Goal: Task Accomplishment & Management: Use online tool/utility

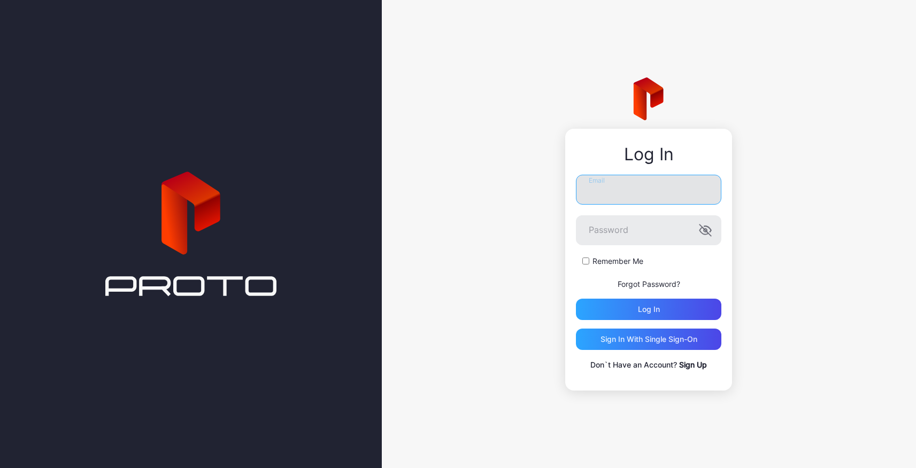
click at [606, 191] on input "Email" at bounding box center [648, 190] width 145 height 30
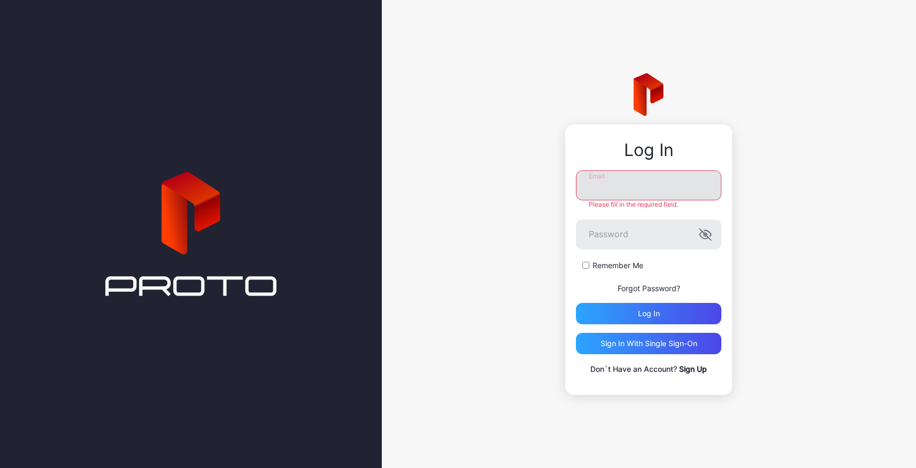
type input "**********"
click at [649, 307] on div "Log in" at bounding box center [648, 313] width 145 height 21
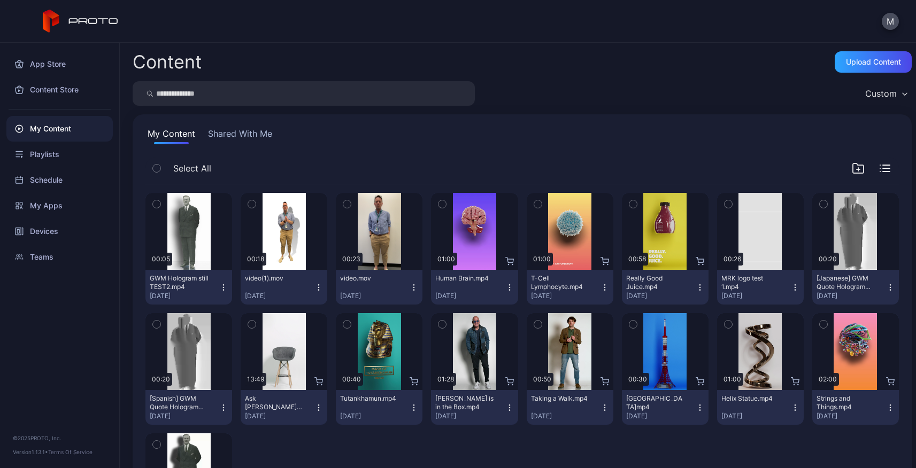
click at [249, 204] on icon "button" at bounding box center [251, 204] width 7 height 12
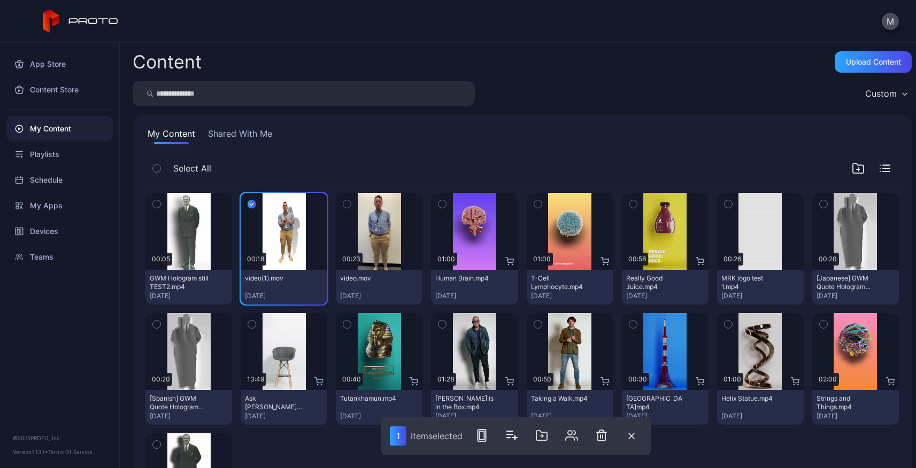
click at [346, 204] on icon "button" at bounding box center [346, 204] width 7 height 12
click at [153, 202] on icon "button" at bounding box center [156, 204] width 7 height 12
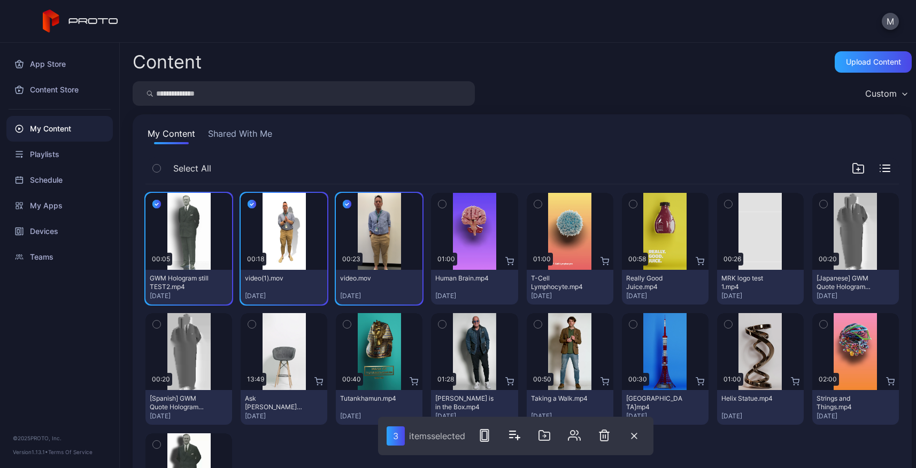
click at [154, 328] on icon "button" at bounding box center [156, 325] width 7 height 12
click at [820, 204] on icon "button" at bounding box center [823, 204] width 7 height 12
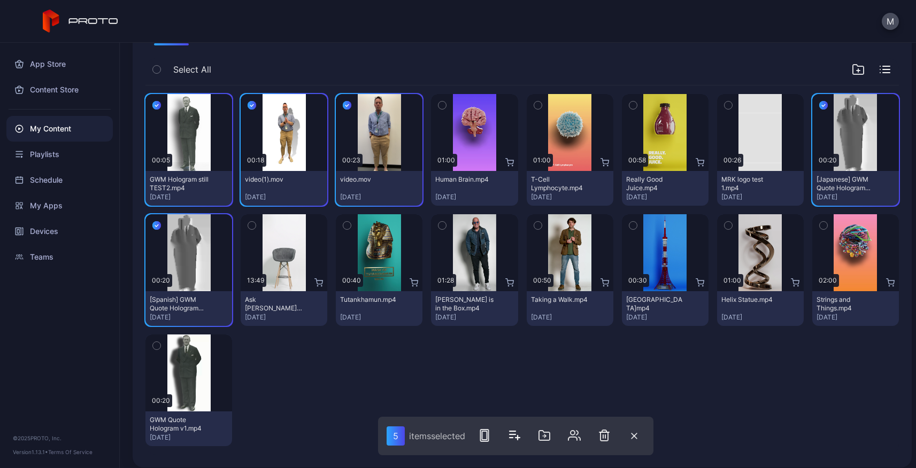
scroll to position [107, 0]
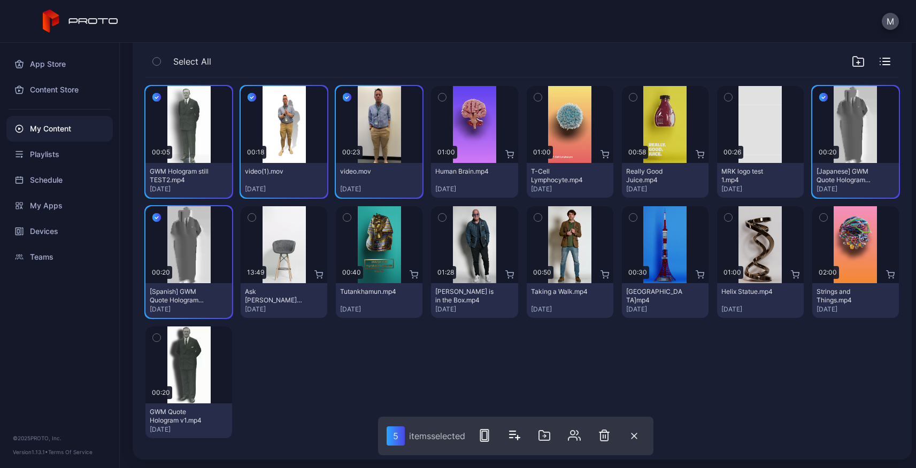
click at [156, 339] on icon "button" at bounding box center [156, 338] width 7 height 12
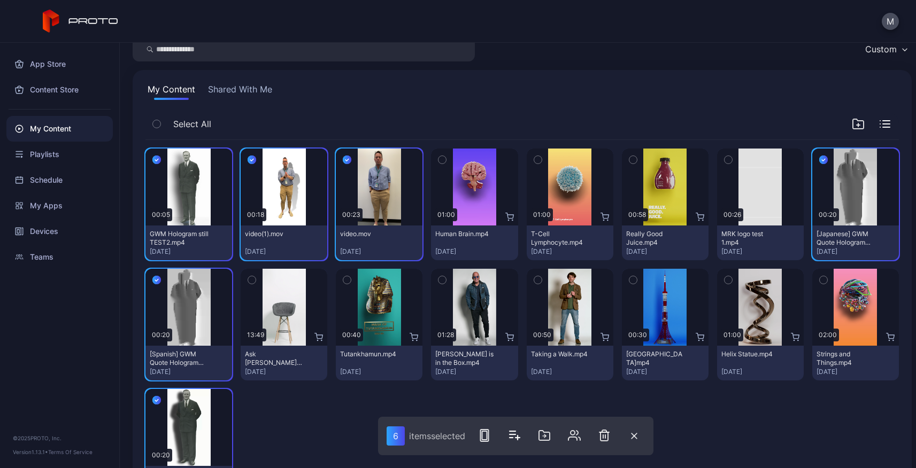
scroll to position [28, 0]
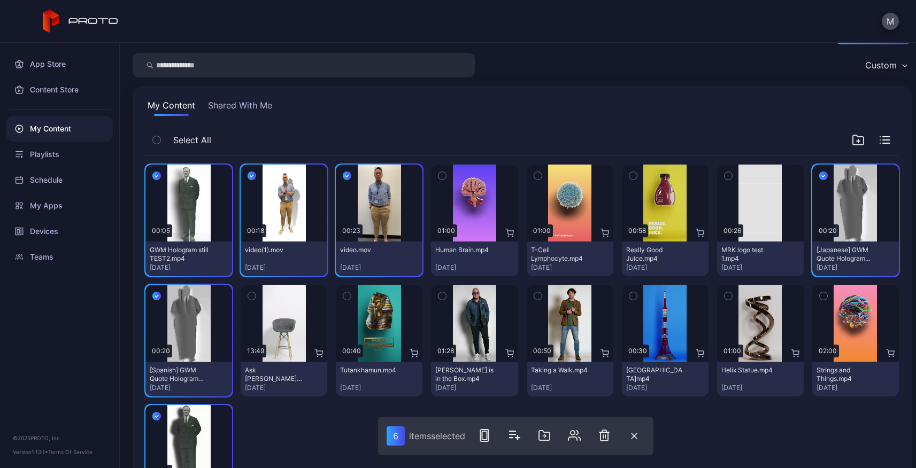
click at [317, 419] on div at bounding box center [284, 461] width 87 height 112
click at [633, 435] on icon "button" at bounding box center [634, 436] width 6 height 6
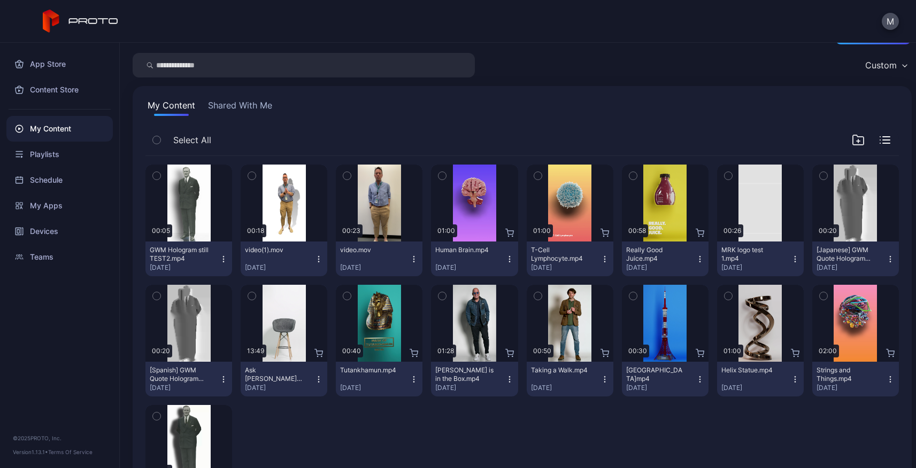
scroll to position [0, 0]
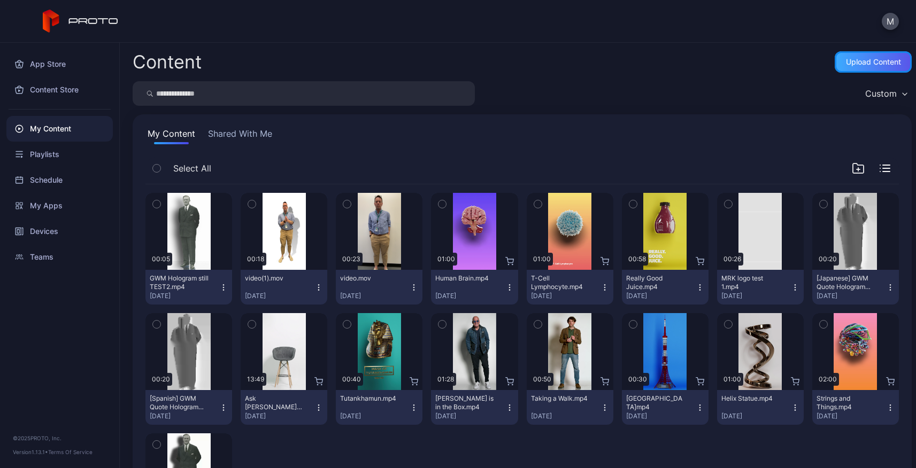
click at [858, 61] on div "Upload Content" at bounding box center [873, 62] width 55 height 9
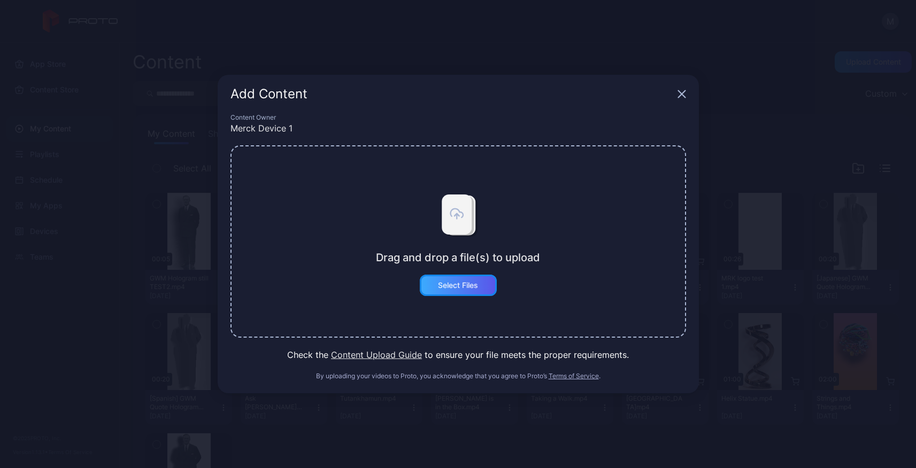
click at [446, 286] on div "Select Files" at bounding box center [458, 285] width 40 height 9
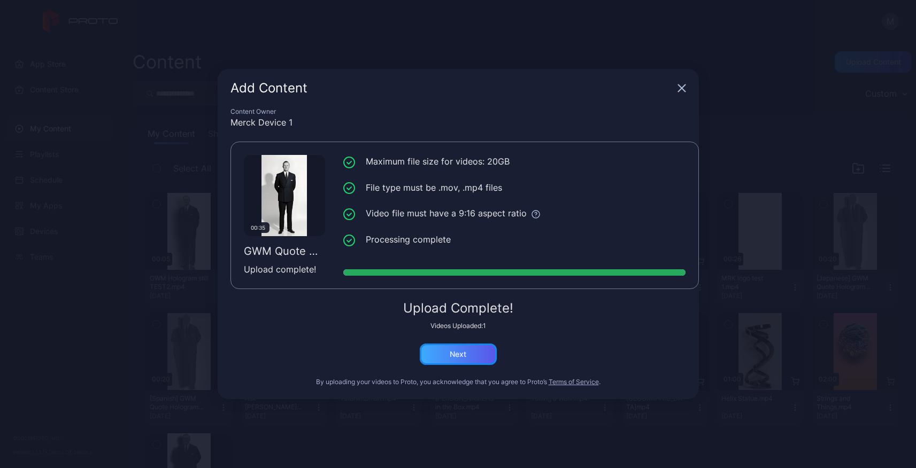
click at [455, 359] on div "Next" at bounding box center [458, 354] width 17 height 9
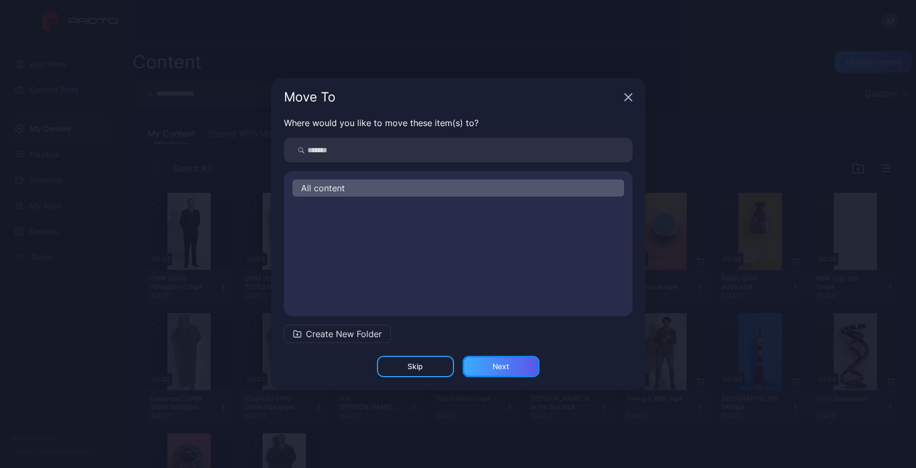
click at [505, 366] on div "Next" at bounding box center [500, 366] width 17 height 9
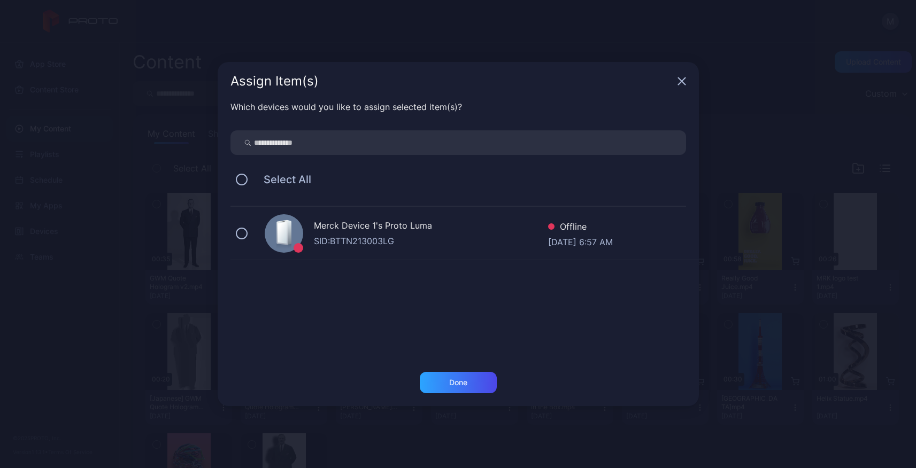
click at [425, 236] on div "SID: BTTN213003LG" at bounding box center [431, 241] width 234 height 13
click at [459, 387] on div "Done" at bounding box center [458, 383] width 18 height 9
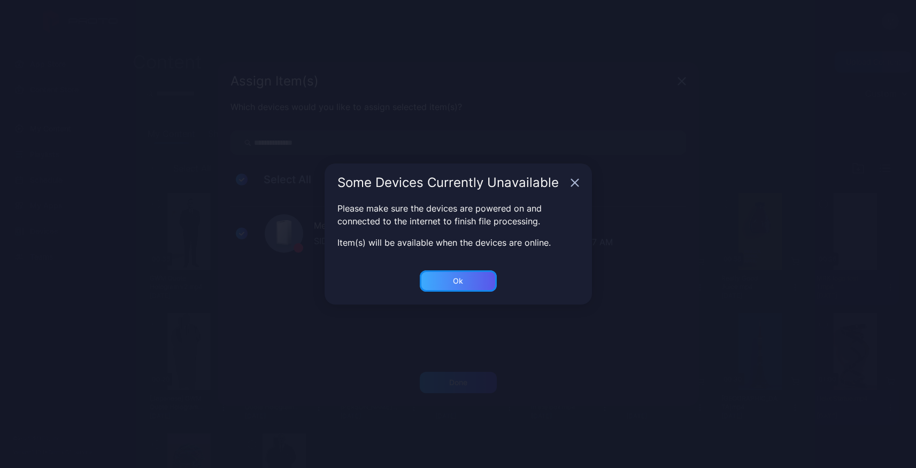
click at [466, 278] on div "Ok" at bounding box center [458, 281] width 77 height 21
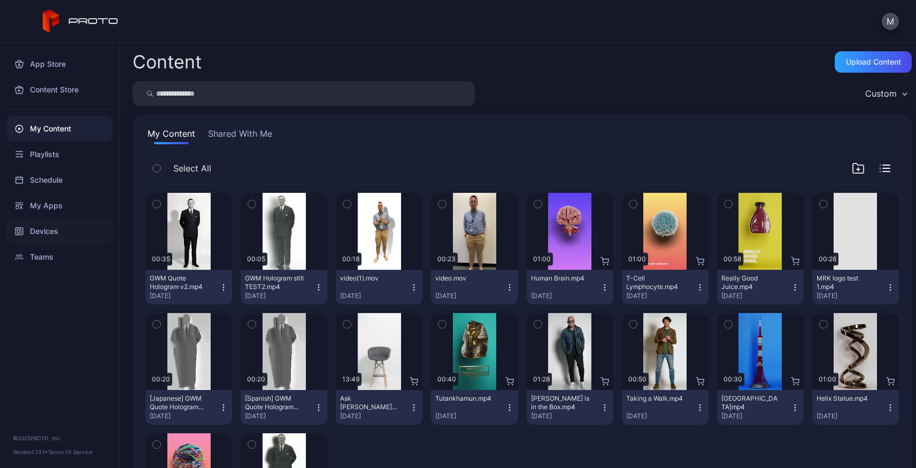
click at [42, 227] on div "Devices" at bounding box center [59, 232] width 106 height 26
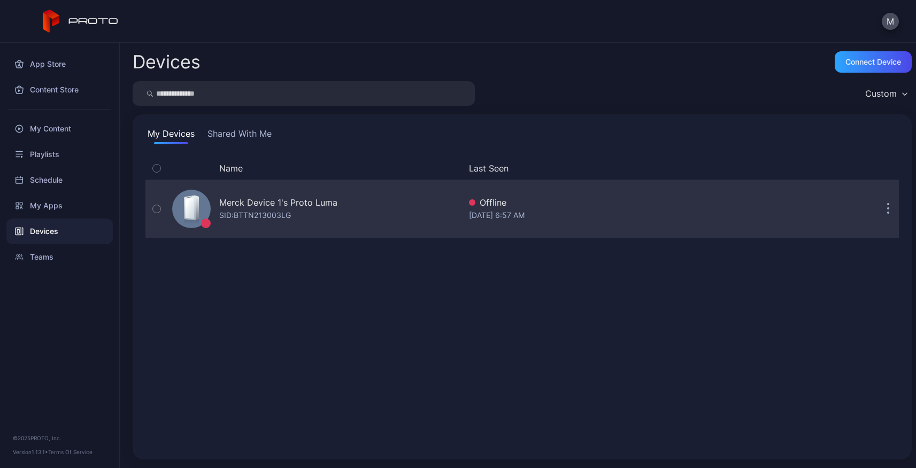
click at [345, 227] on div "Merck Device 1's Proto [PERSON_NAME]: BTTN213003LG" at bounding box center [314, 208] width 292 height 53
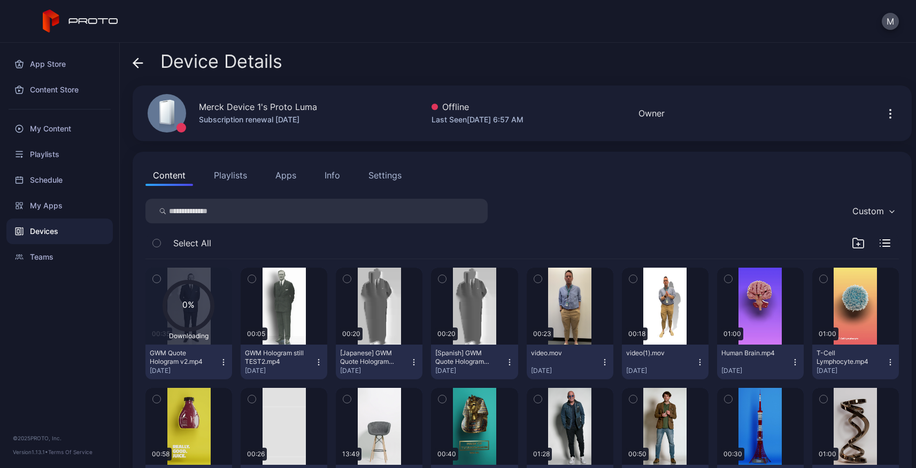
click at [254, 280] on button "button" at bounding box center [252, 279] width 22 height 22
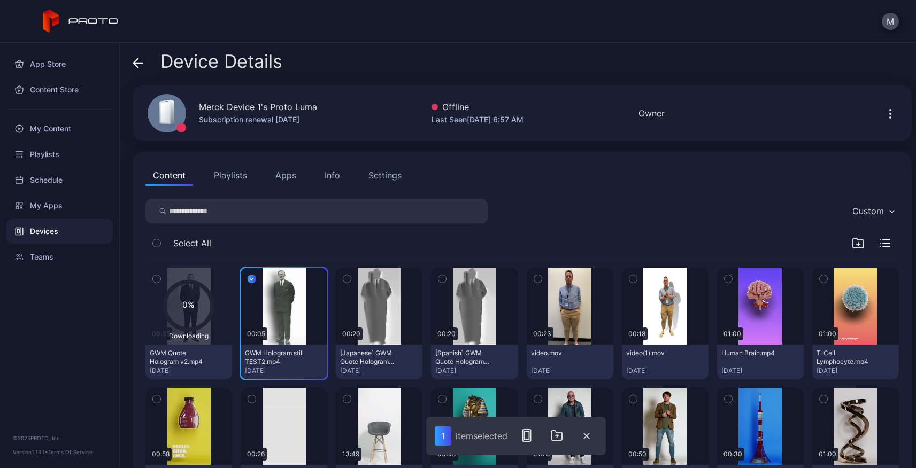
click at [346, 279] on icon "button" at bounding box center [347, 280] width 3 height 2
click at [439, 277] on icon "button" at bounding box center [441, 279] width 7 height 12
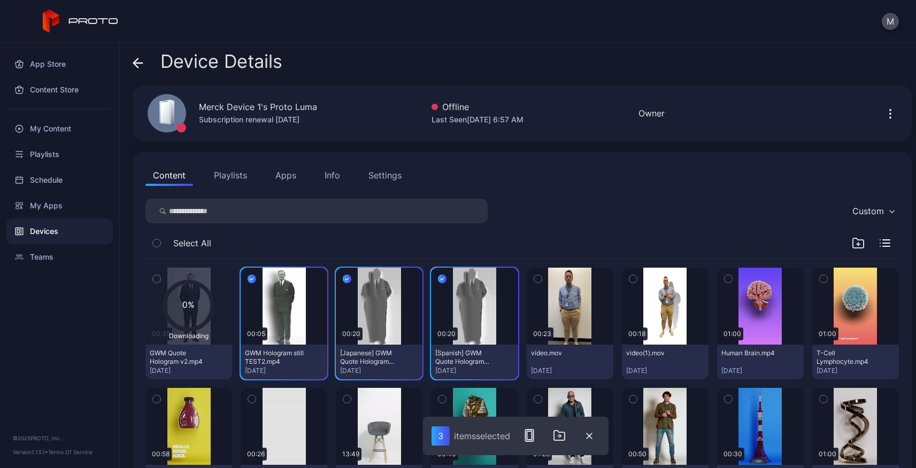
click at [534, 276] on icon "button" at bounding box center [537, 279] width 7 height 12
click at [629, 275] on icon "button" at bounding box center [632, 279] width 7 height 12
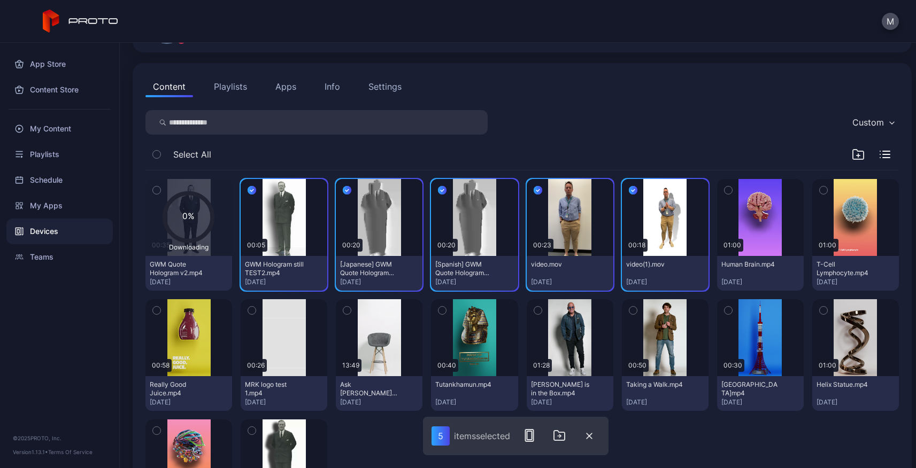
scroll to position [182, 0]
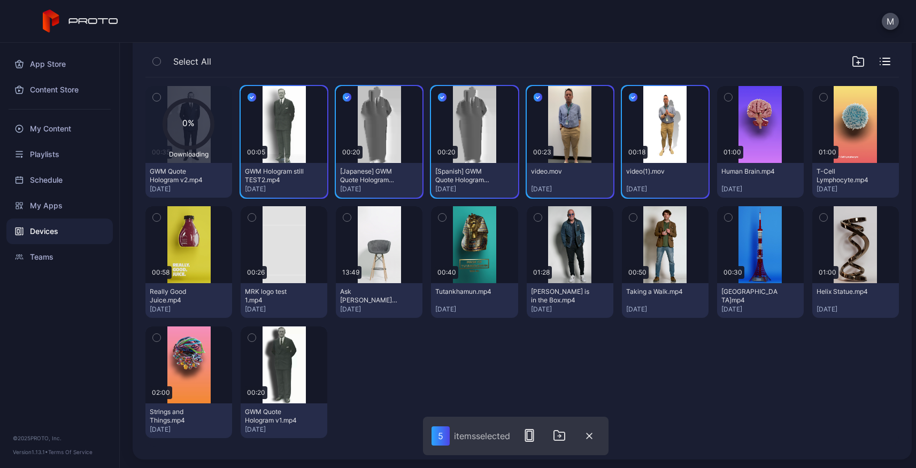
click at [249, 334] on icon "button" at bounding box center [251, 338] width 7 height 12
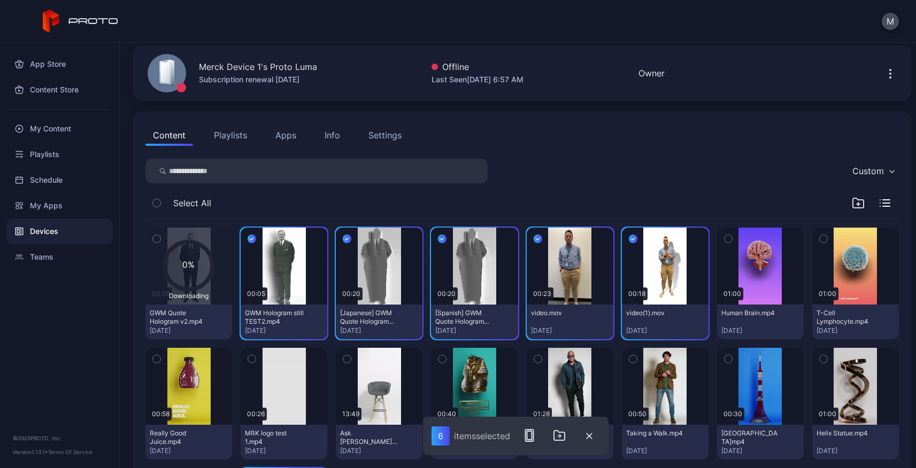
scroll to position [0, 0]
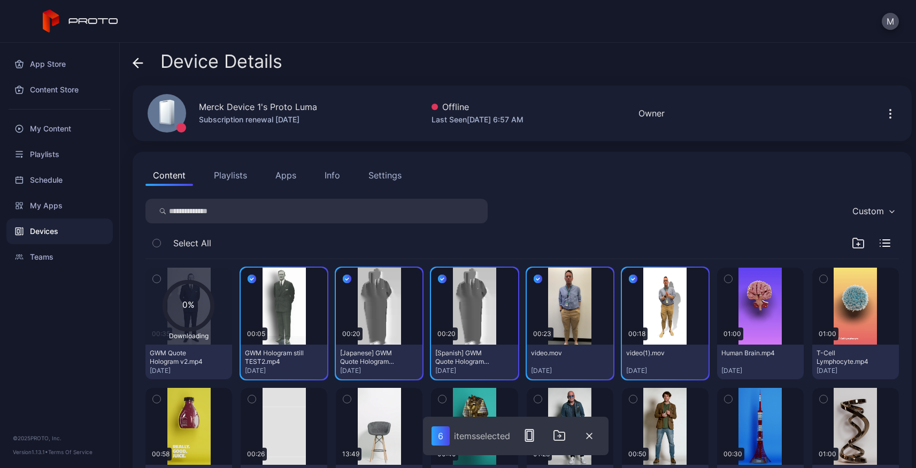
click at [883, 246] on icon "button" at bounding box center [886, 246] width 7 height 0
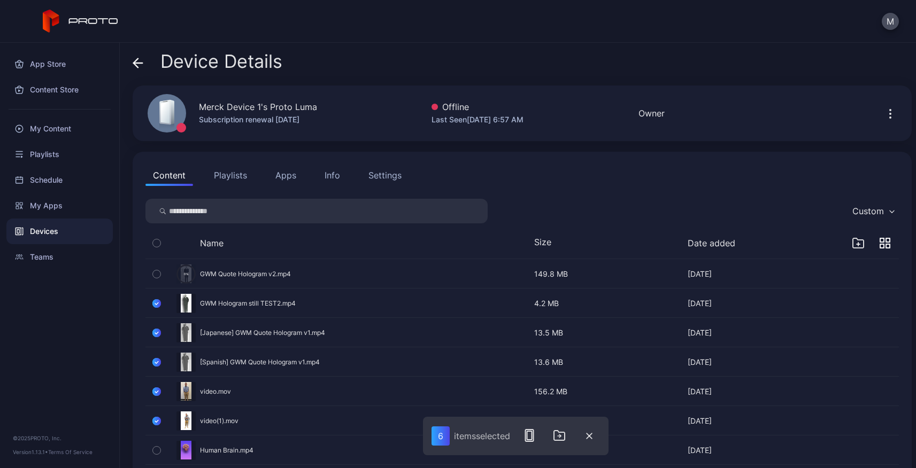
click at [886, 246] on icon "button" at bounding box center [888, 246] width 4 height 4
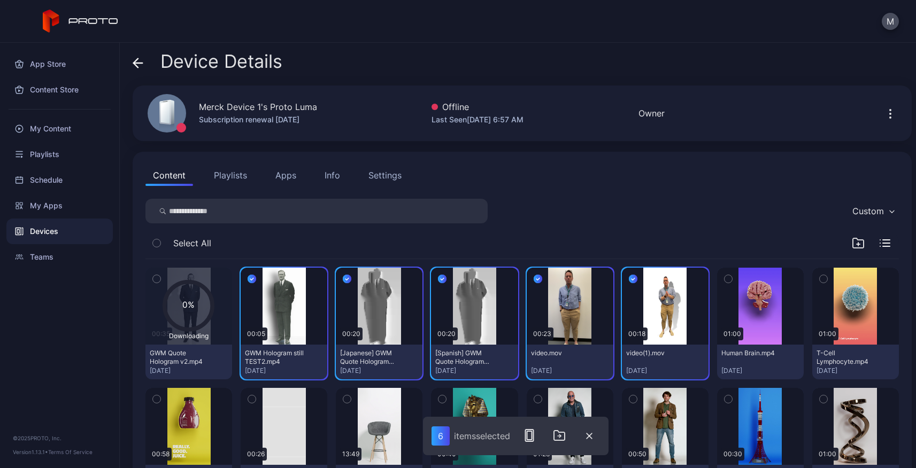
click at [890, 212] on icon "button" at bounding box center [892, 212] width 4 height 2
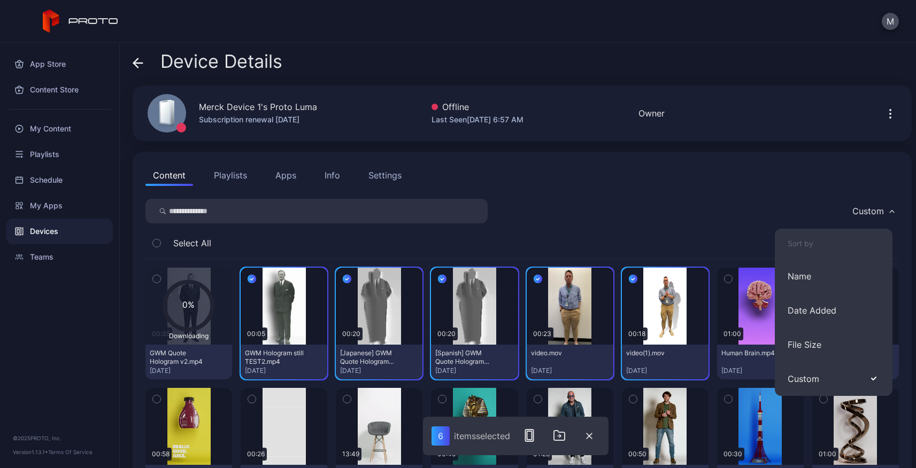
click at [889, 212] on icon "button" at bounding box center [891, 211] width 5 height 3
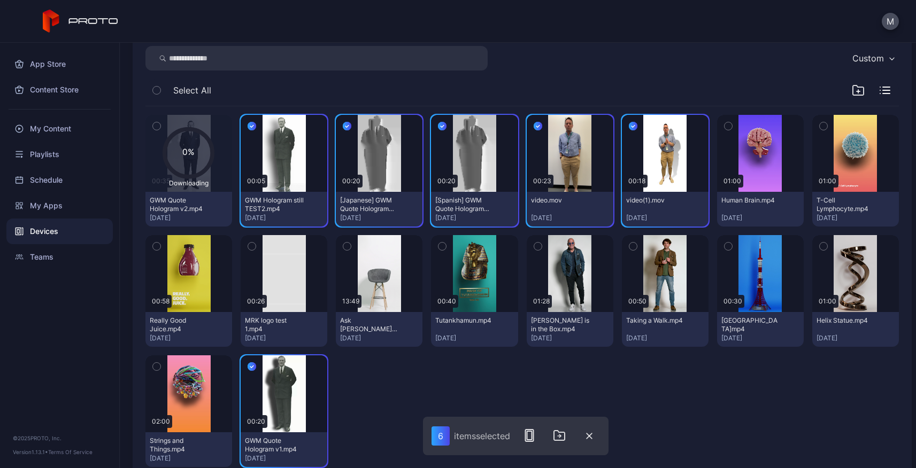
scroll to position [182, 0]
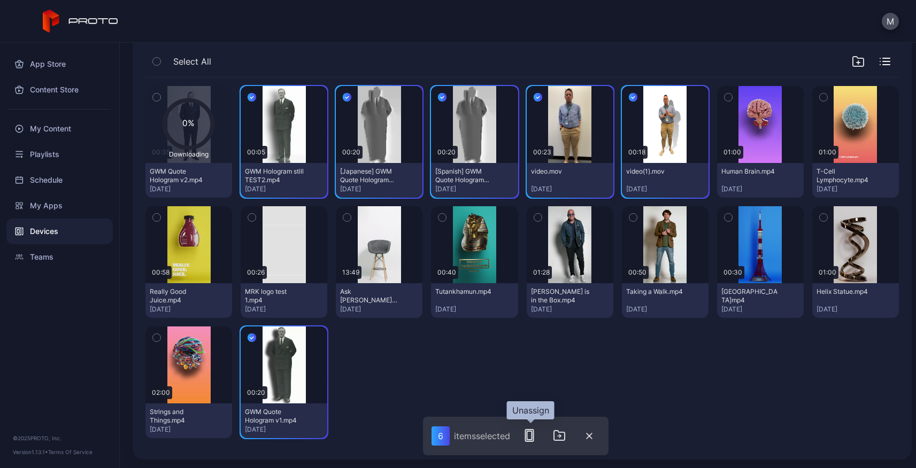
click at [532, 435] on rect "button" at bounding box center [529, 435] width 5 height 9
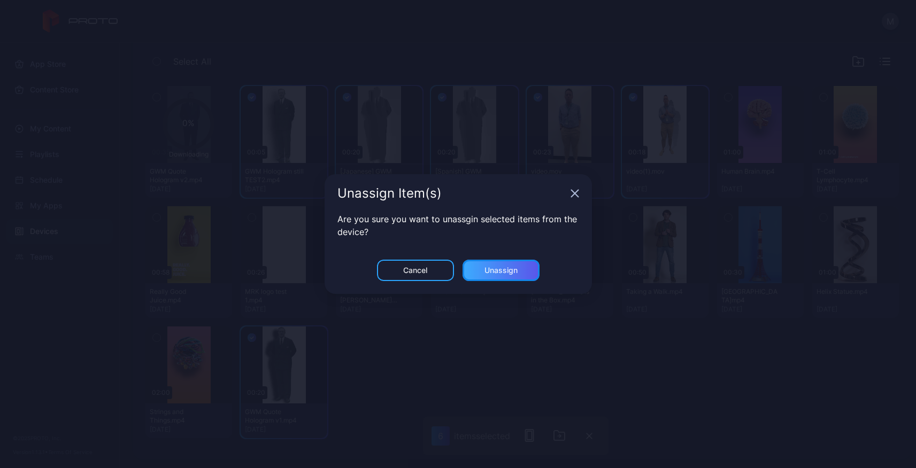
click at [508, 276] on div "Unassign" at bounding box center [500, 270] width 77 height 21
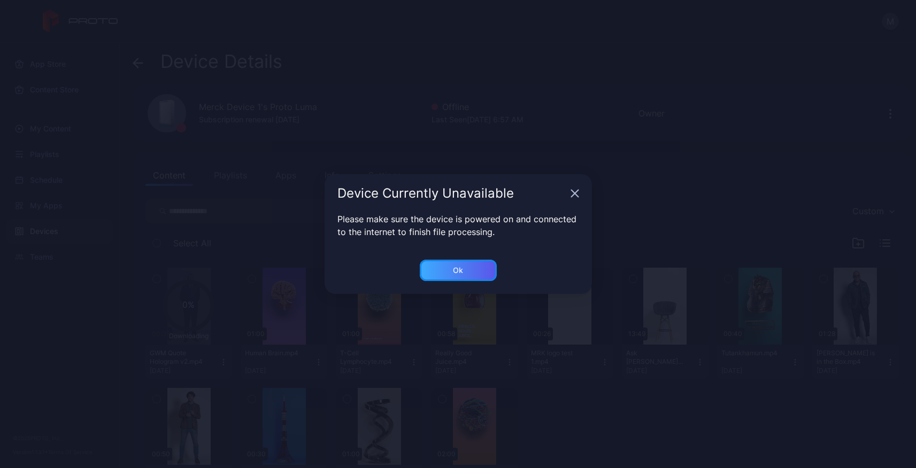
click at [451, 266] on div "Ok" at bounding box center [458, 270] width 77 height 21
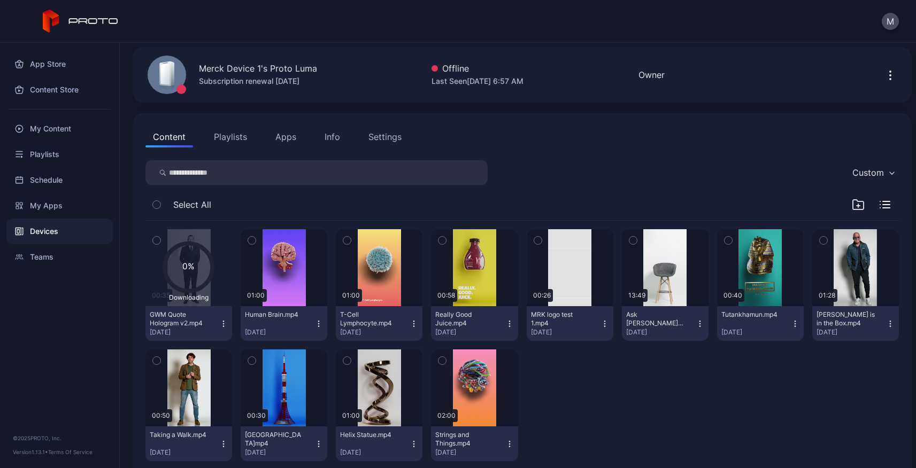
scroll to position [48, 0]
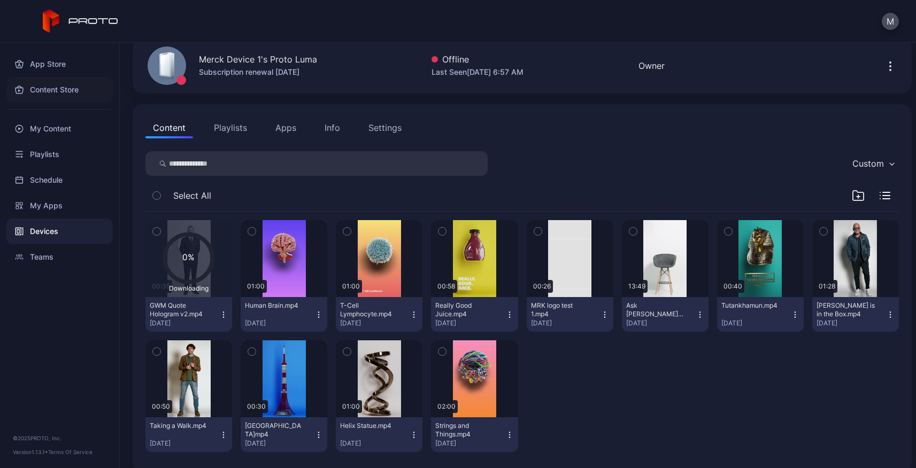
click at [41, 93] on div "Content Store" at bounding box center [59, 90] width 106 height 26
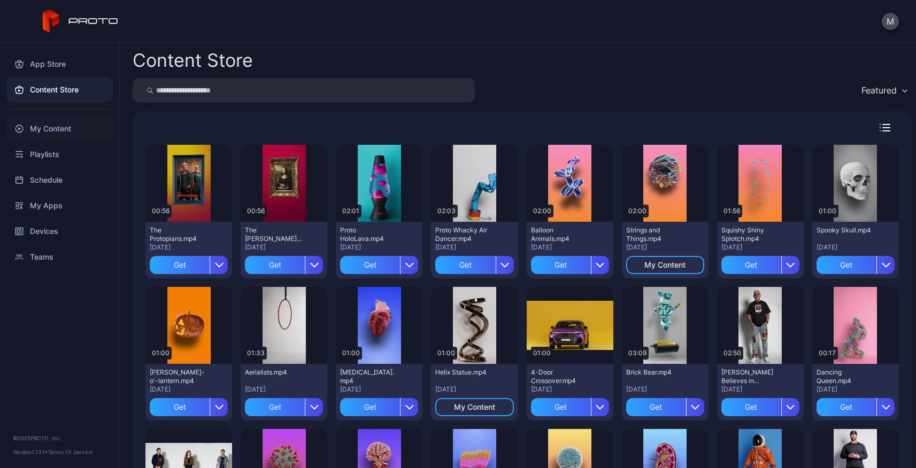
click at [47, 130] on div "My Content" at bounding box center [59, 129] width 106 height 26
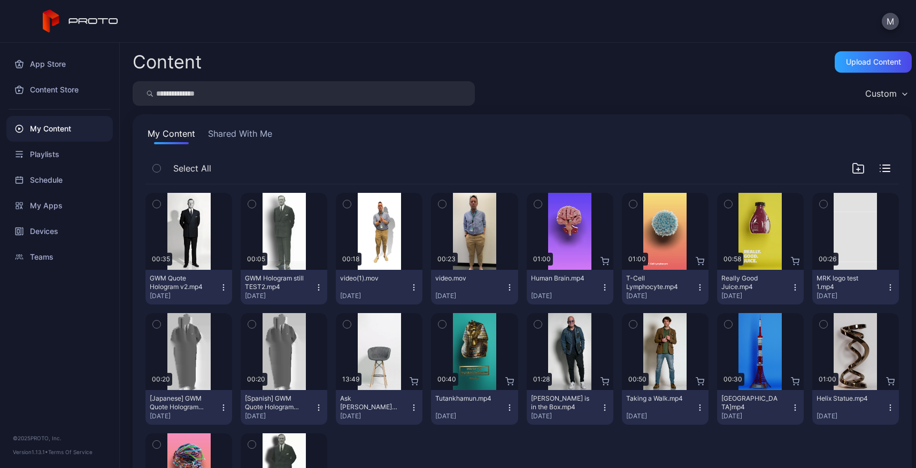
click at [223, 284] on icon "button" at bounding box center [223, 287] width 9 height 9
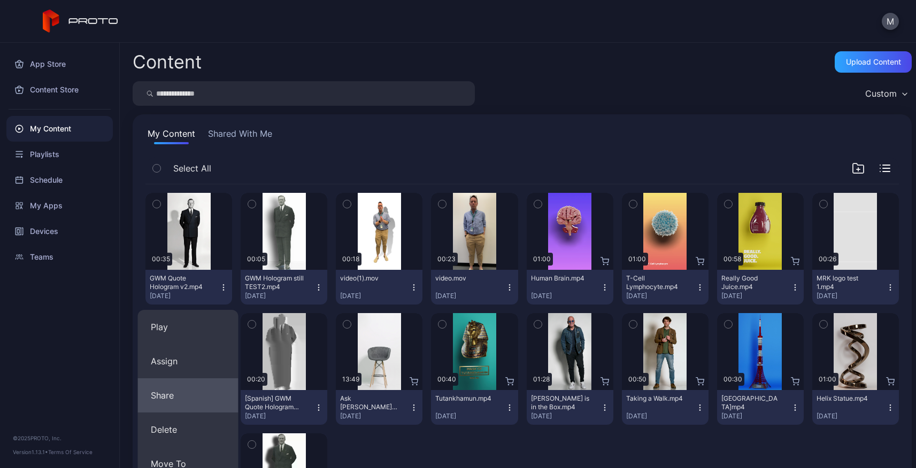
scroll to position [150, 0]
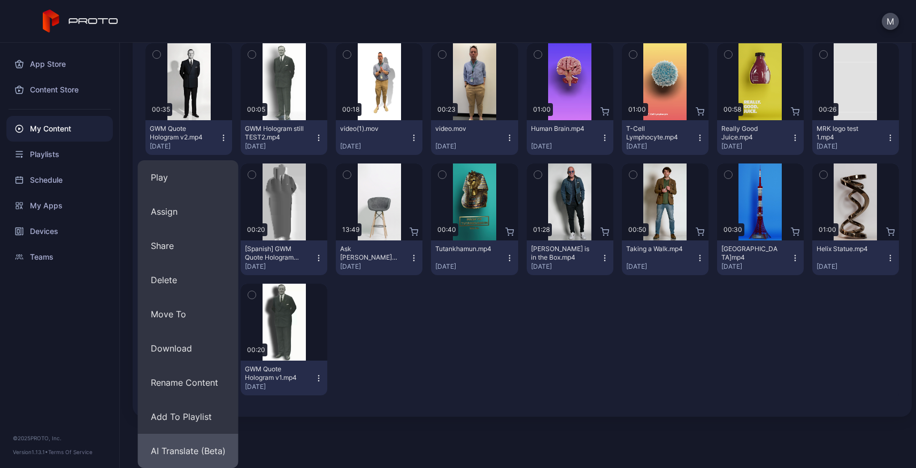
click at [198, 452] on button "AI Translate (Beta)" at bounding box center [188, 451] width 101 height 34
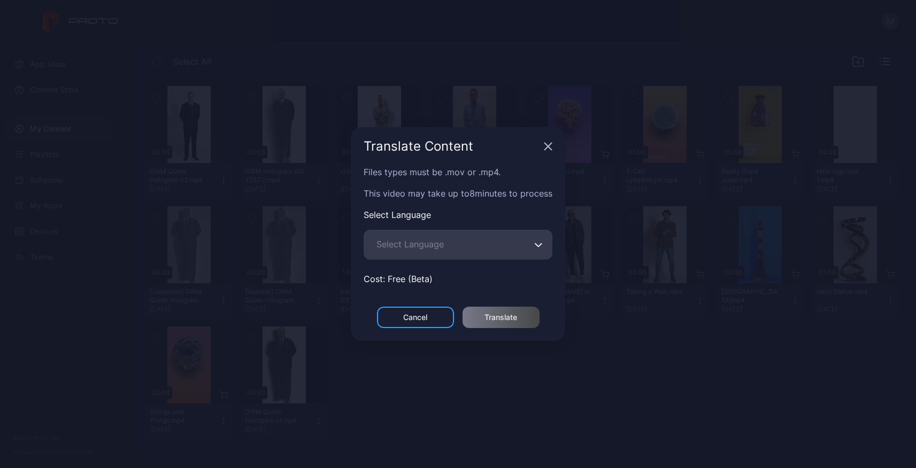
click at [542, 251] on button "Select Language" at bounding box center [538, 245] width 9 height 30
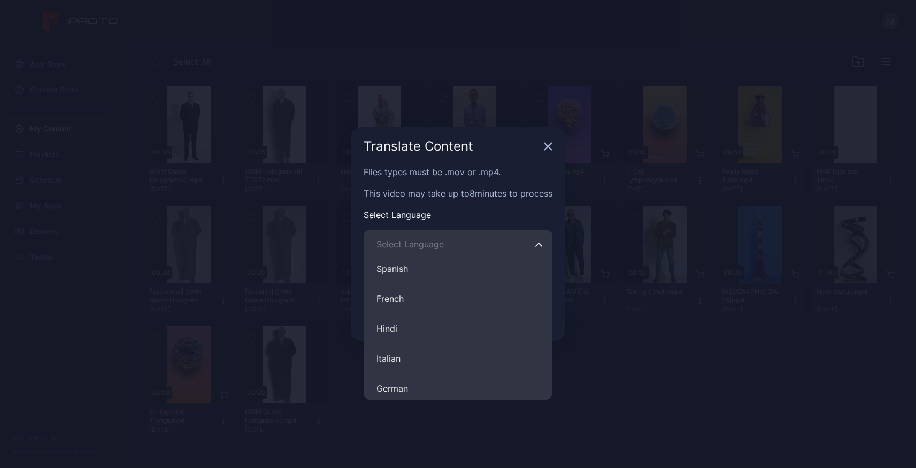
scroll to position [41, 0]
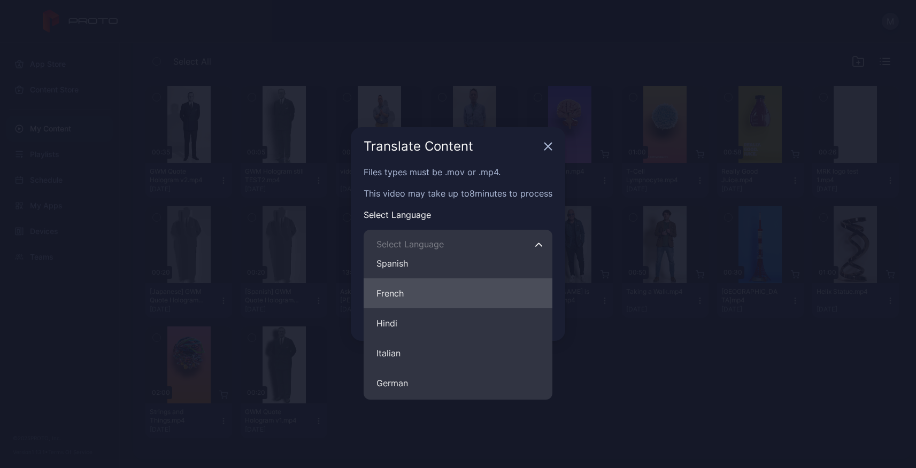
click at [458, 294] on button "French" at bounding box center [458, 294] width 189 height 30
type input "******"
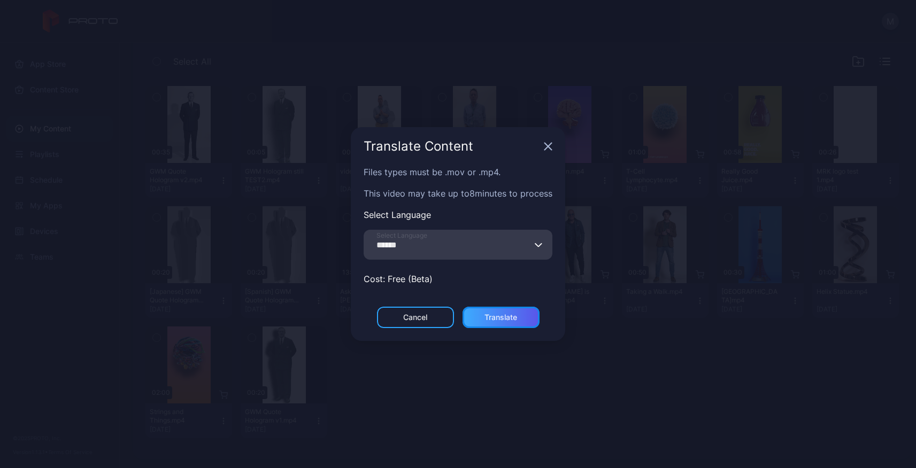
click at [503, 324] on div "Translate" at bounding box center [500, 317] width 77 height 21
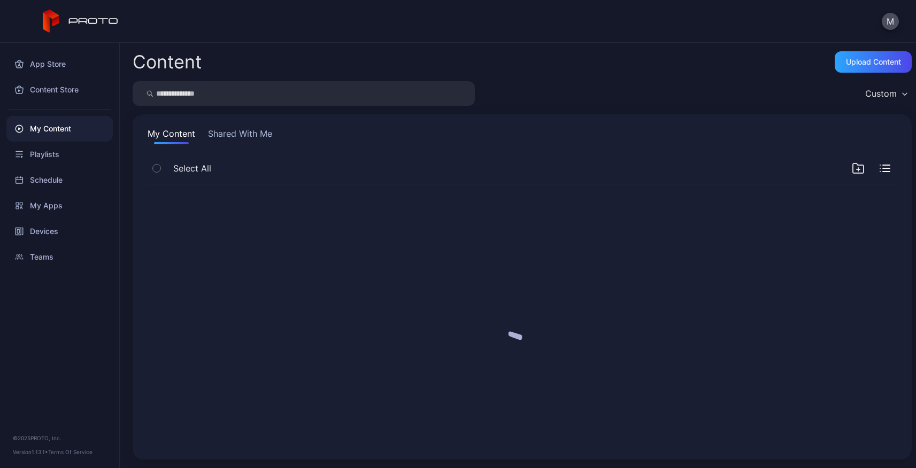
scroll to position [0, 0]
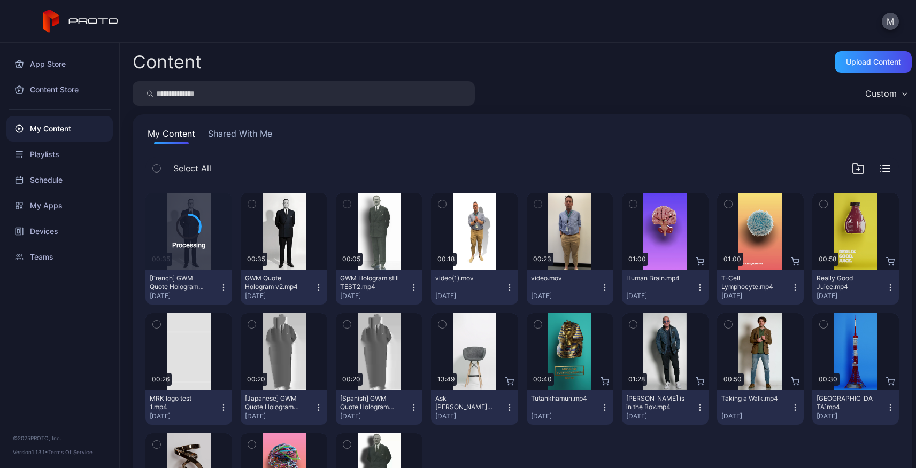
click at [317, 289] on icon "button" at bounding box center [318, 287] width 9 height 9
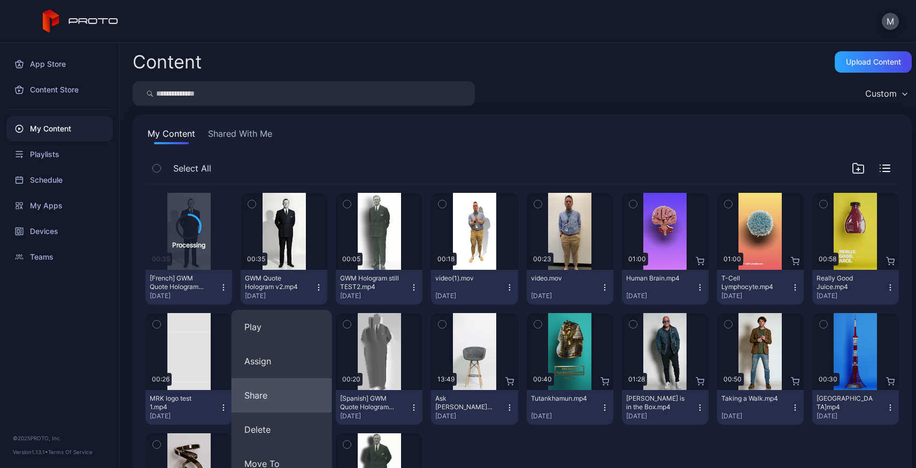
scroll to position [150, 0]
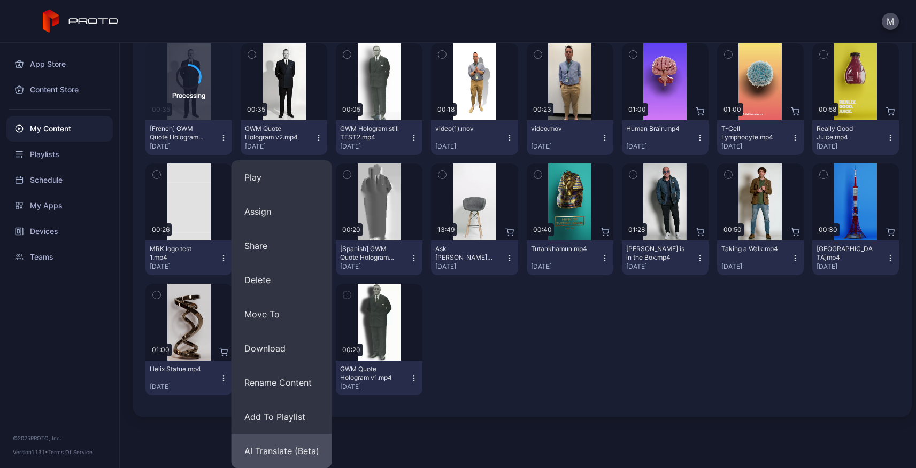
click at [283, 451] on button "AI Translate (Beta)" at bounding box center [281, 451] width 101 height 34
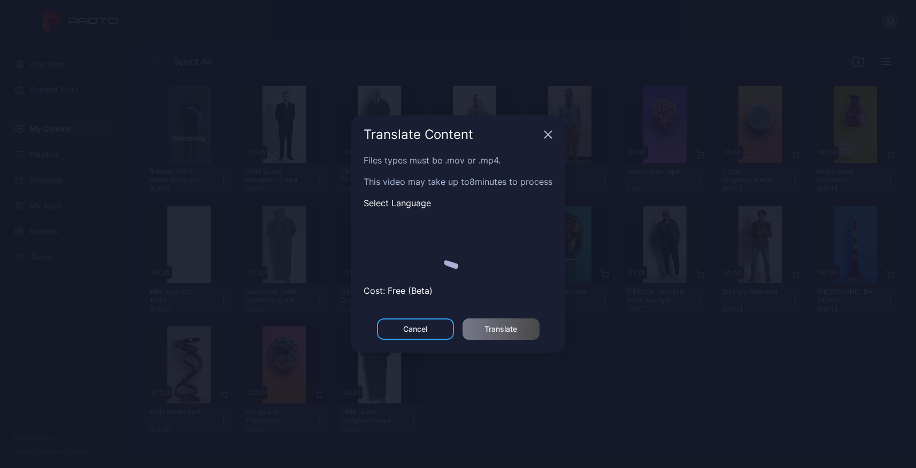
scroll to position [107, 0]
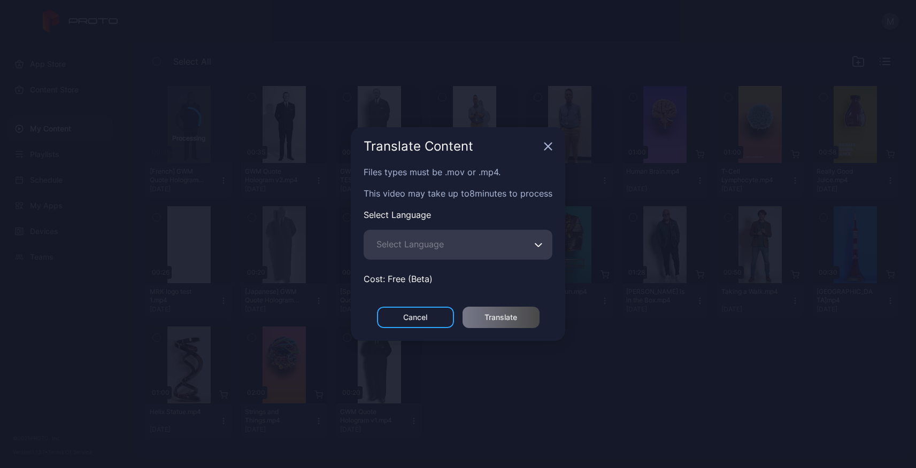
click at [537, 249] on button "Select Language" at bounding box center [538, 245] width 9 height 30
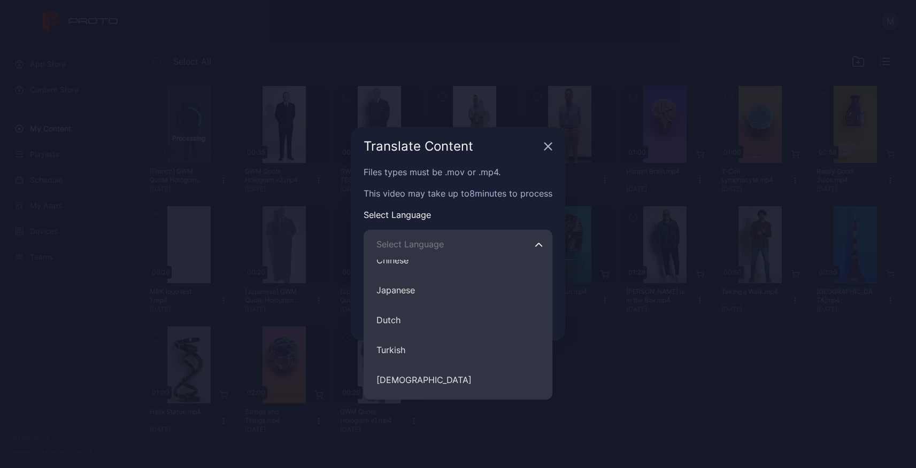
scroll to position [228, 0]
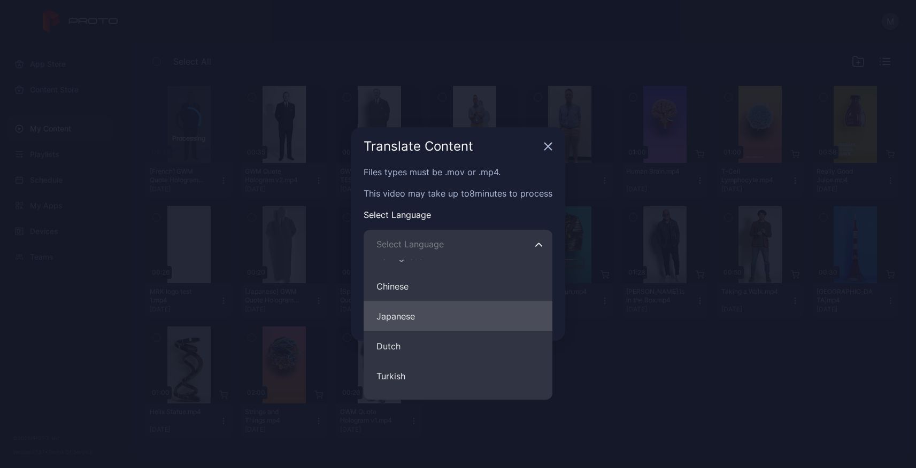
click at [410, 320] on button "Japanese" at bounding box center [458, 317] width 189 height 30
type input "********"
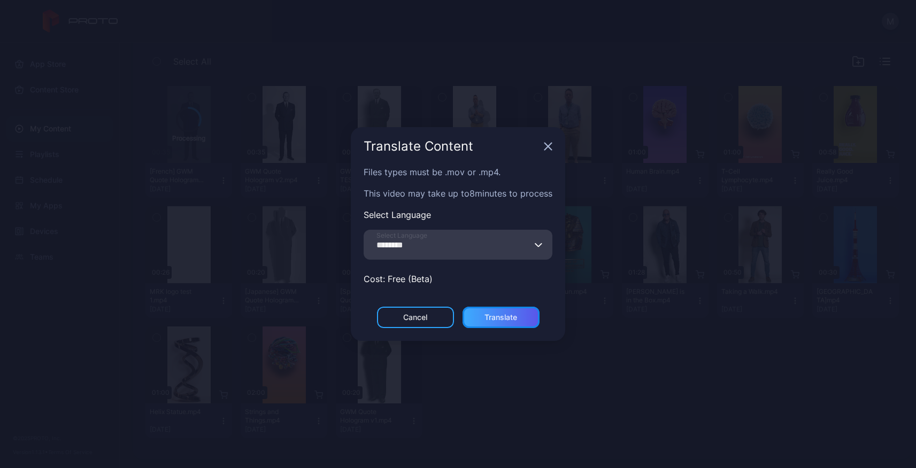
click at [509, 316] on div "Translate" at bounding box center [500, 317] width 33 height 9
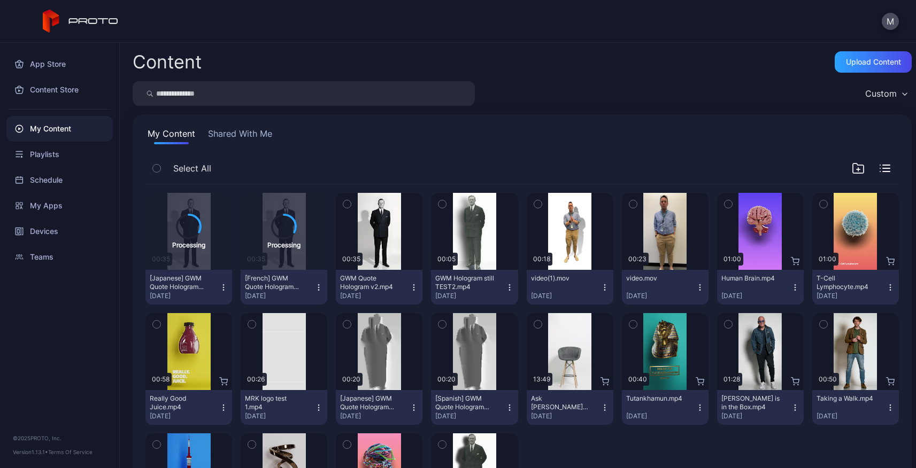
click at [410, 287] on icon "button" at bounding box center [414, 287] width 9 height 9
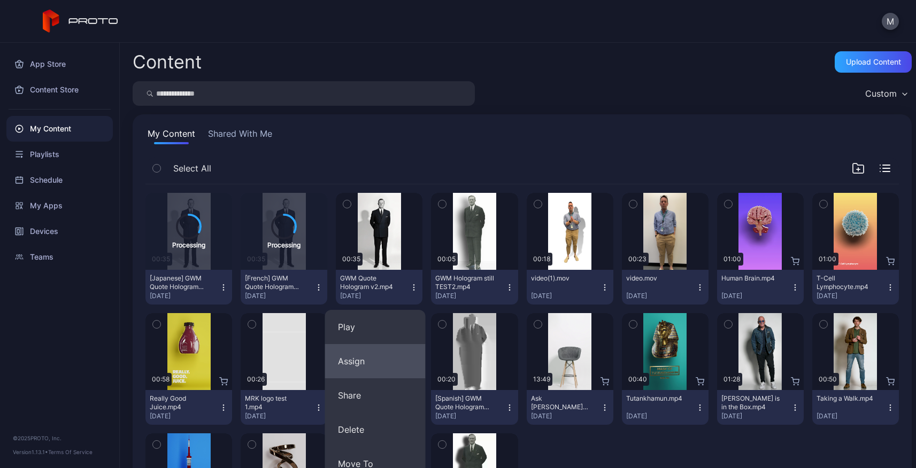
scroll to position [150, 0]
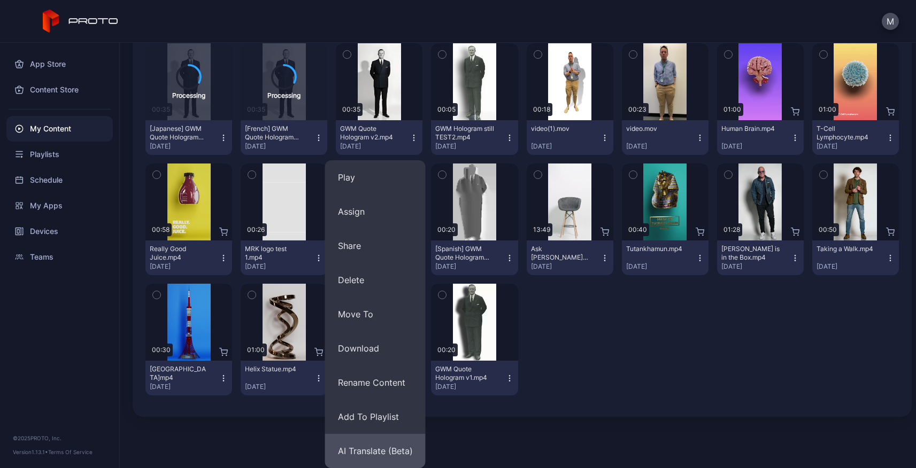
click at [373, 447] on button "AI Translate (Beta)" at bounding box center [375, 451] width 101 height 34
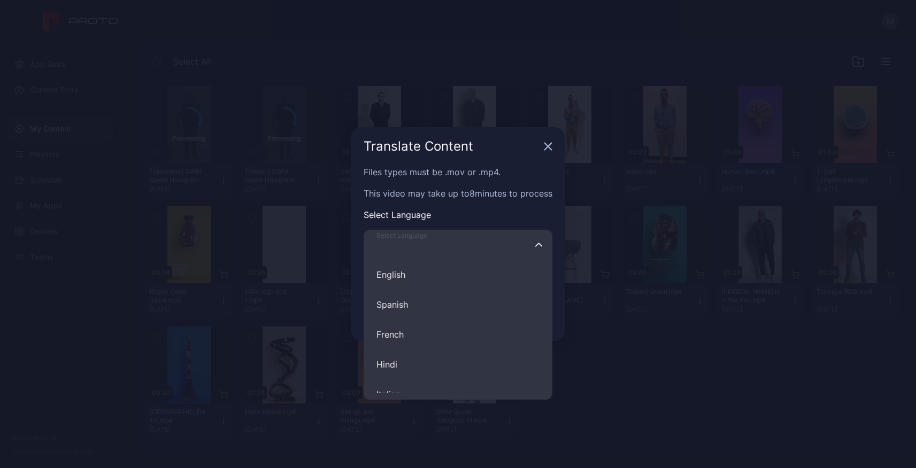
click at [522, 247] on input "Select Language English Spanish French Hindi Italian German Polish Portuguese C…" at bounding box center [458, 245] width 189 height 30
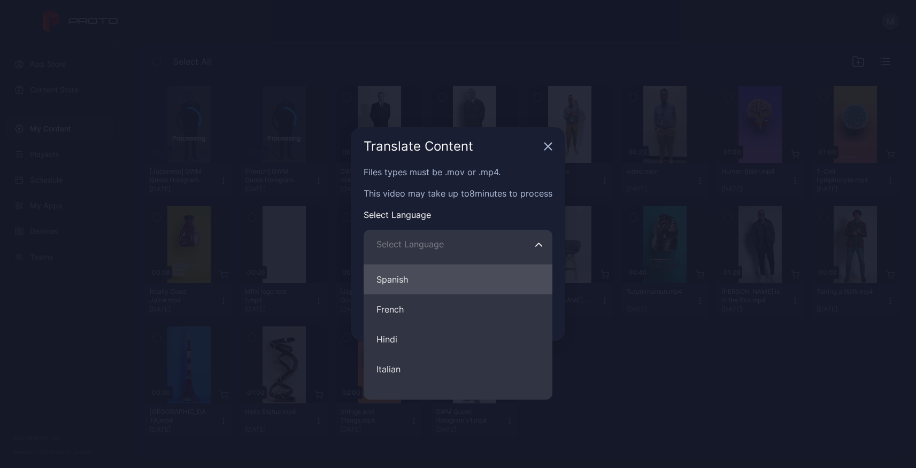
click at [406, 283] on button "Spanish" at bounding box center [458, 280] width 189 height 30
type input "*******"
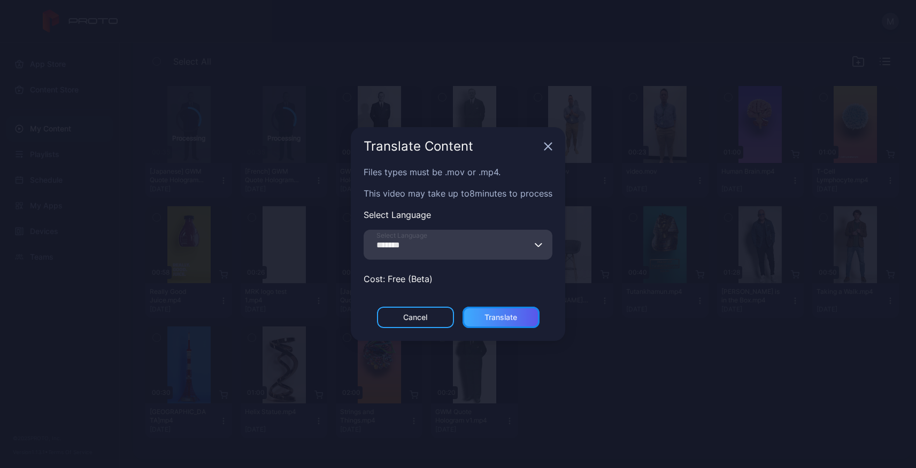
click at [507, 314] on div "Translate" at bounding box center [500, 317] width 33 height 9
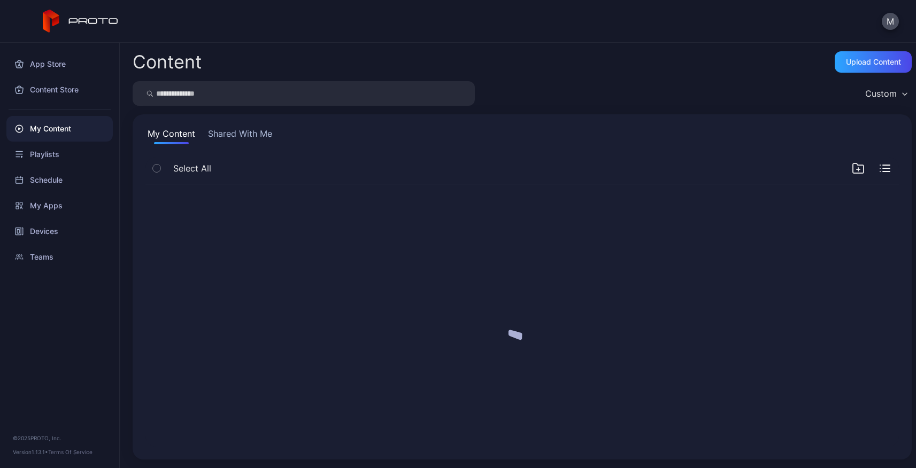
scroll to position [0, 0]
